Goal: Navigation & Orientation: Find specific page/section

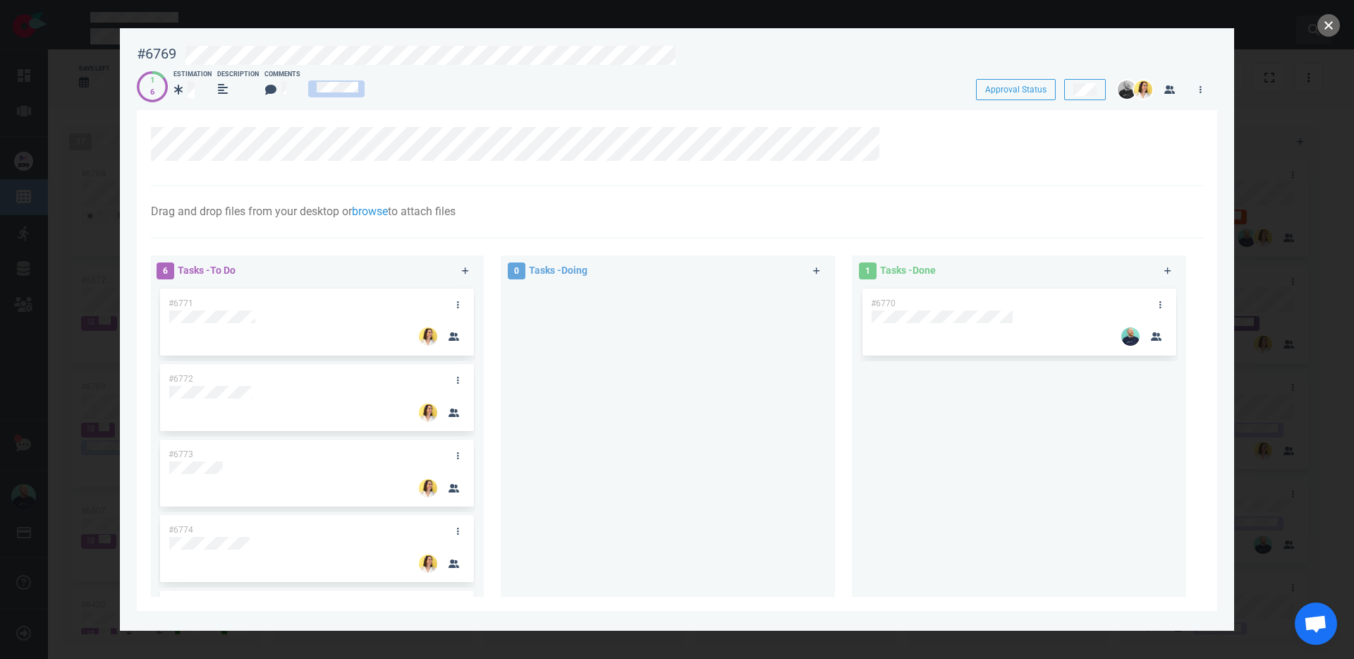
click at [1329, 22] on button "close" at bounding box center [1329, 25] width 23 height 23
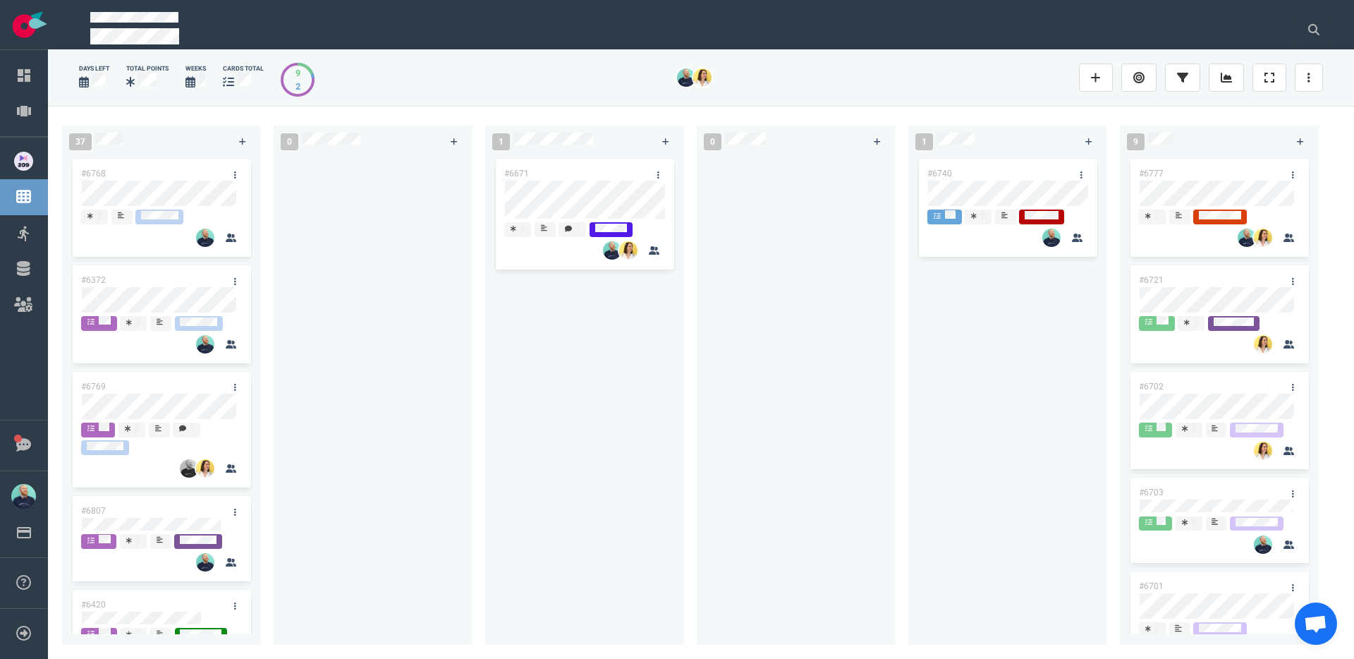
click at [666, 452] on div "#6671" at bounding box center [585, 392] width 182 height 473
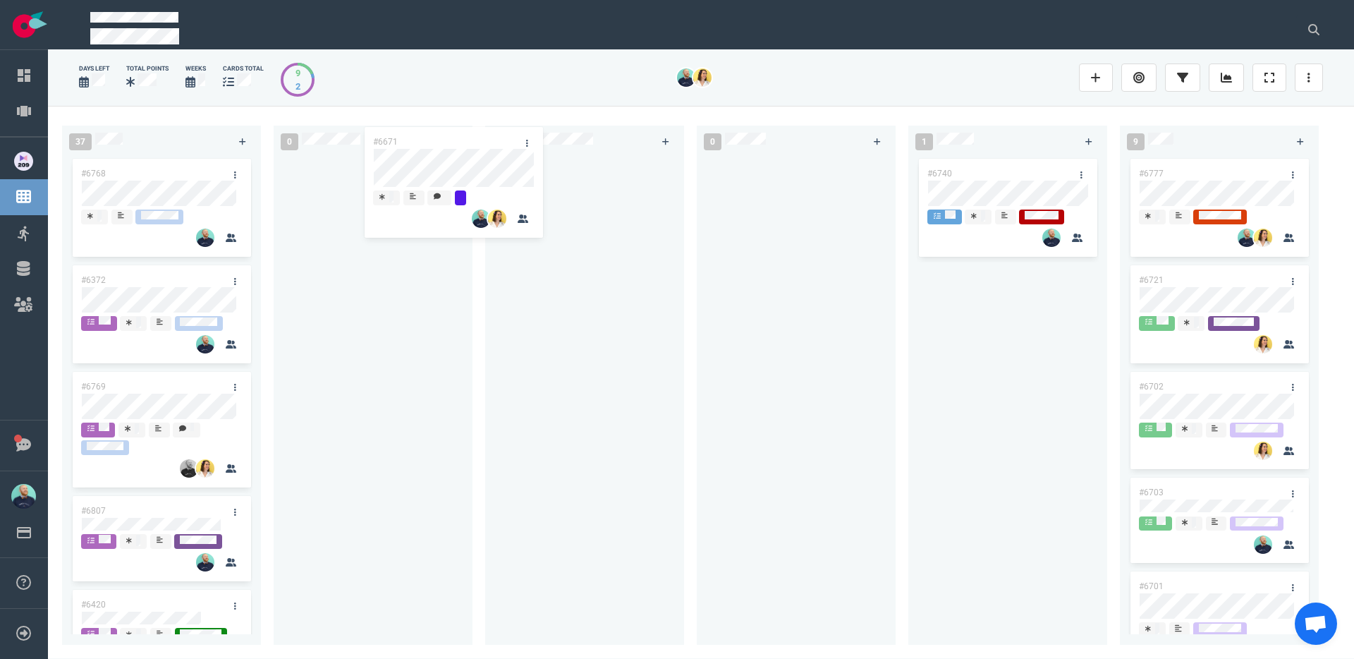
click at [426, 166] on div "37 #6768 #6372 #6769 #6807 #6420 #6746 #6227 #6646 #6645 #6748 #6698 #6662 #551…" at bounding box center [701, 382] width 1306 height 552
click at [510, 392] on div at bounding box center [585, 392] width 182 height 473
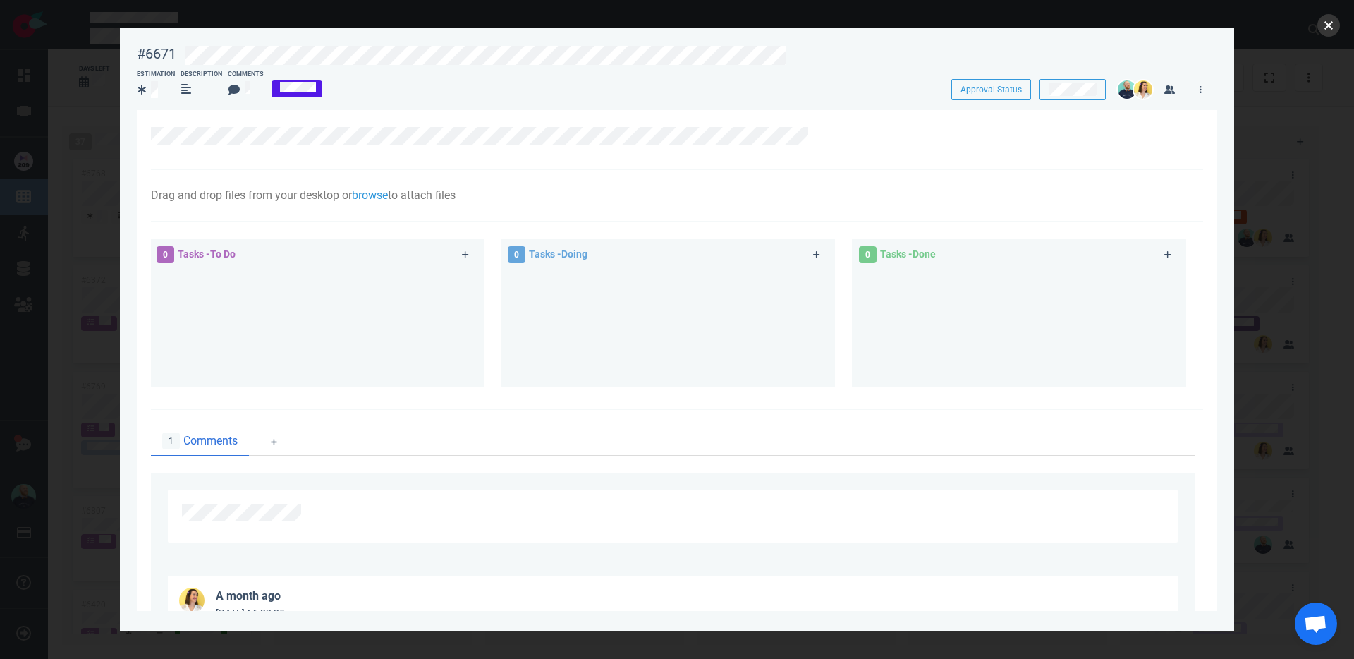
click at [1340, 25] on button "close" at bounding box center [1329, 25] width 23 height 23
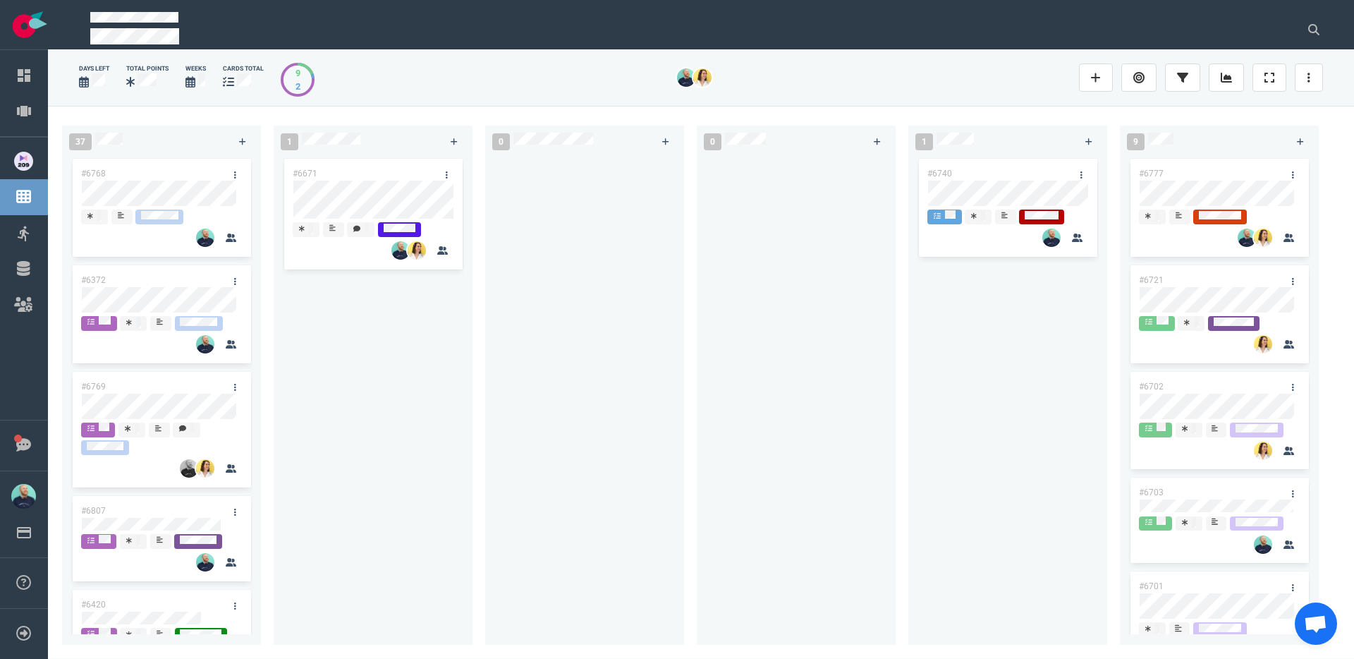
drag, startPoint x: 850, startPoint y: 383, endPoint x: 719, endPoint y: 332, distance: 141.0
click at [850, 383] on div at bounding box center [796, 392] width 182 height 473
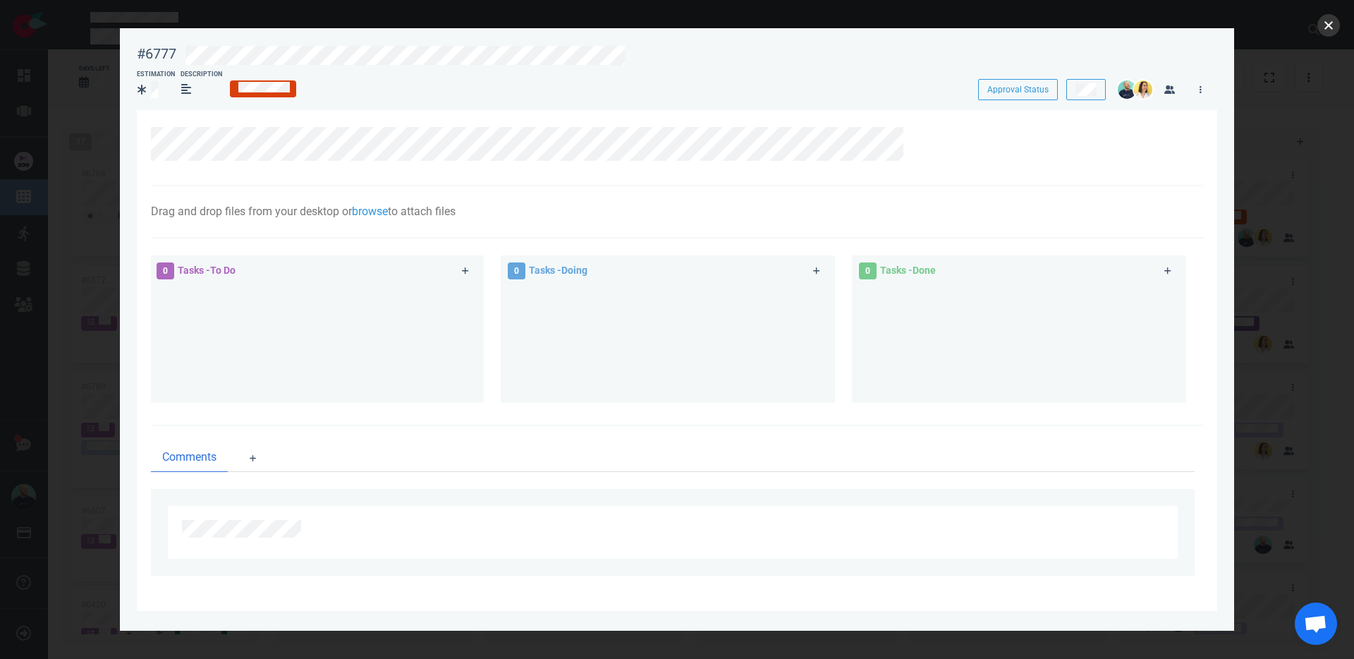
click at [1323, 23] on button "close" at bounding box center [1329, 25] width 23 height 23
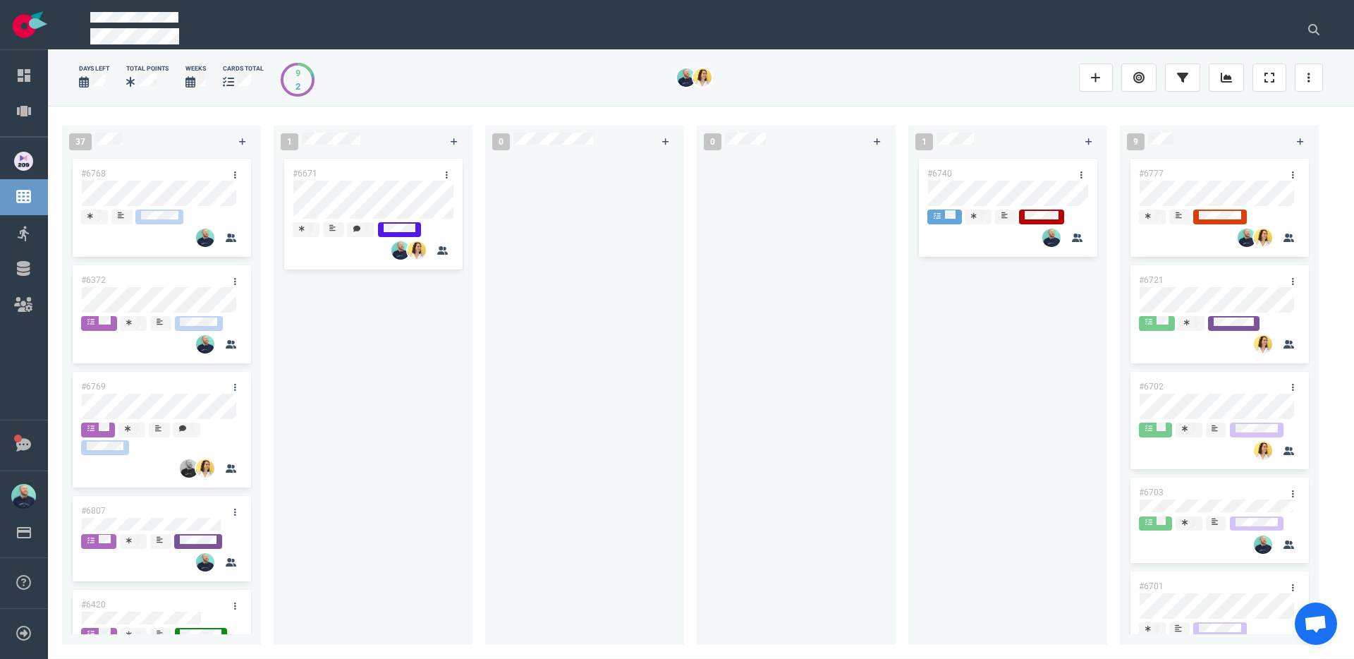
click at [582, 444] on div at bounding box center [585, 392] width 182 height 473
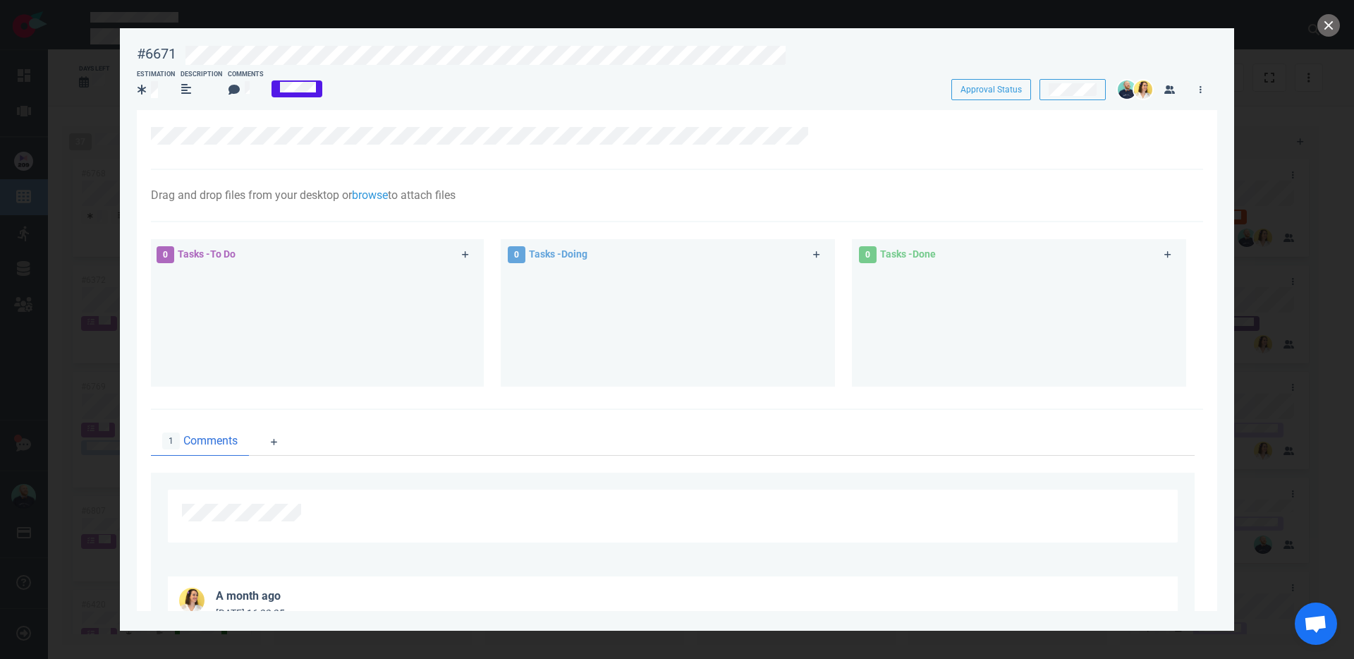
click at [550, 119] on div at bounding box center [677, 140] width 1053 height 60
